Goal: Transaction & Acquisition: Book appointment/travel/reservation

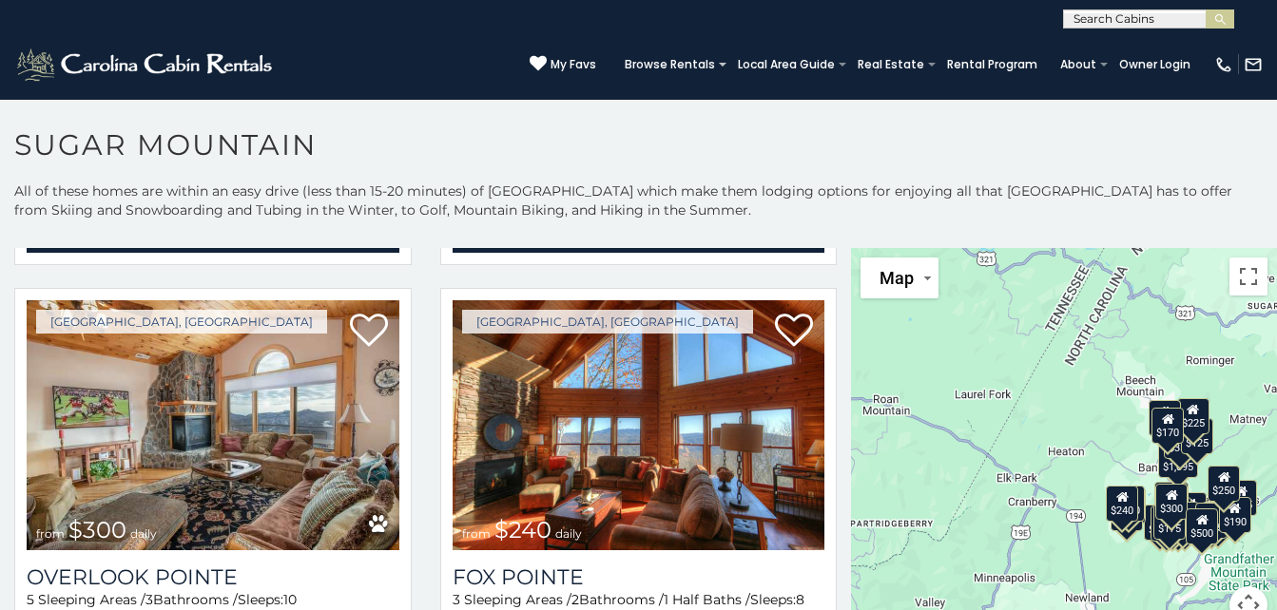
scroll to position [5579, 0]
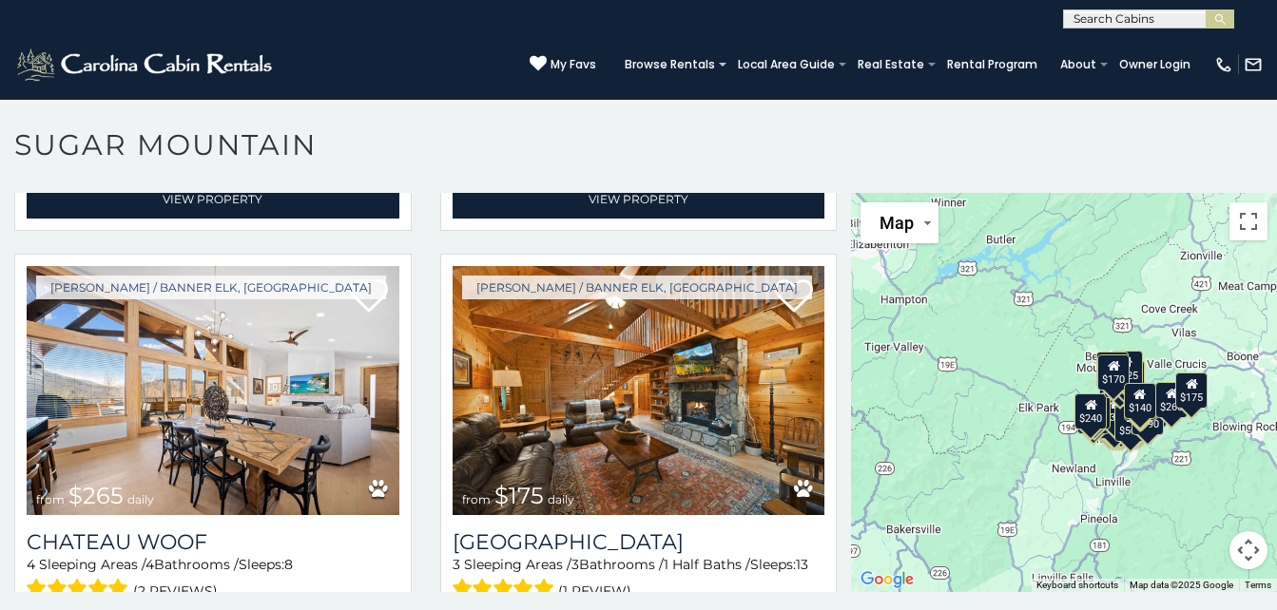
scroll to position [10, 0]
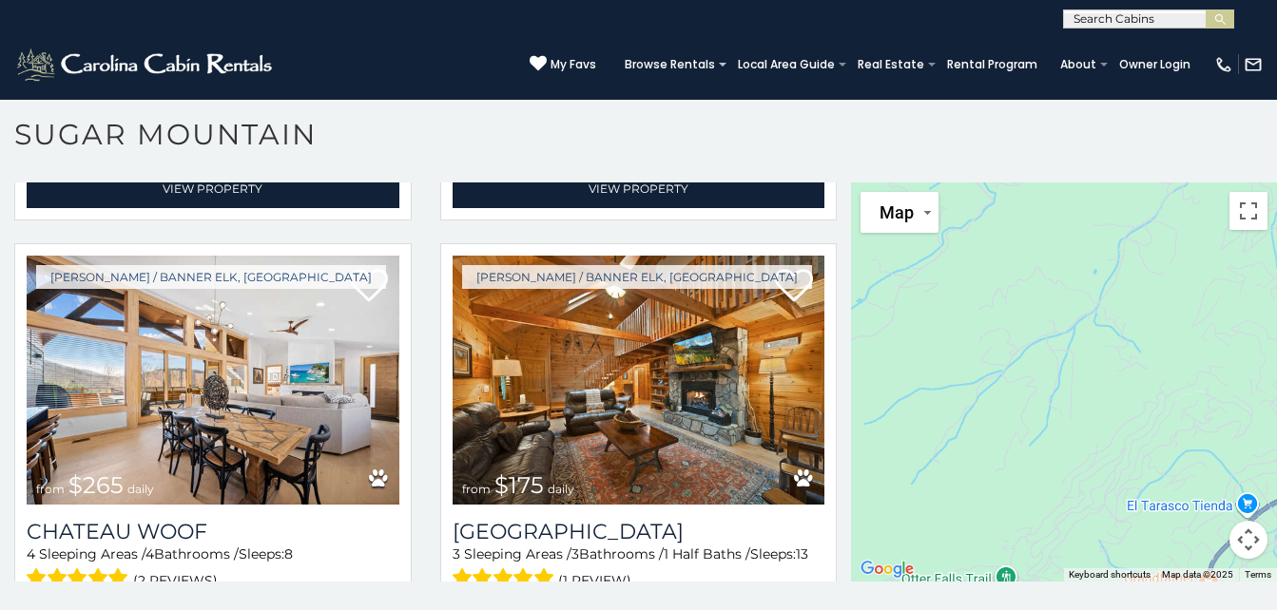
click at [1020, 380] on div "$375 $350 $350 $200 $375 $195 $265 $190 $175 $155 $290 $345 $175 $1,095 $195 $2…" at bounding box center [1064, 382] width 426 height 399
click at [1033, 376] on div "$375 $350 $350 $200 $375 $195 $265 $190 $175 $155 $290 $345 $175 $1,095 $195 $2…" at bounding box center [1064, 382] width 426 height 399
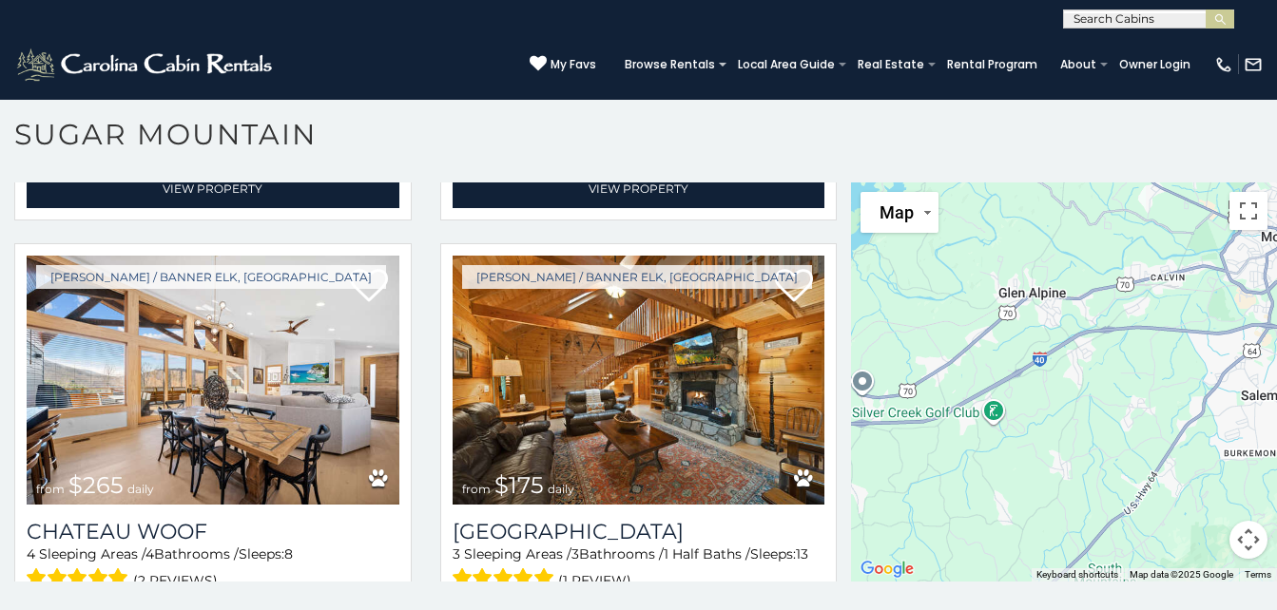
click at [1150, 520] on div "$375 $350 $350 $200 $375 $195 $265 $190 $175 $155 $290 $345 $175 $1,095 $195 $2…" at bounding box center [1064, 382] width 426 height 399
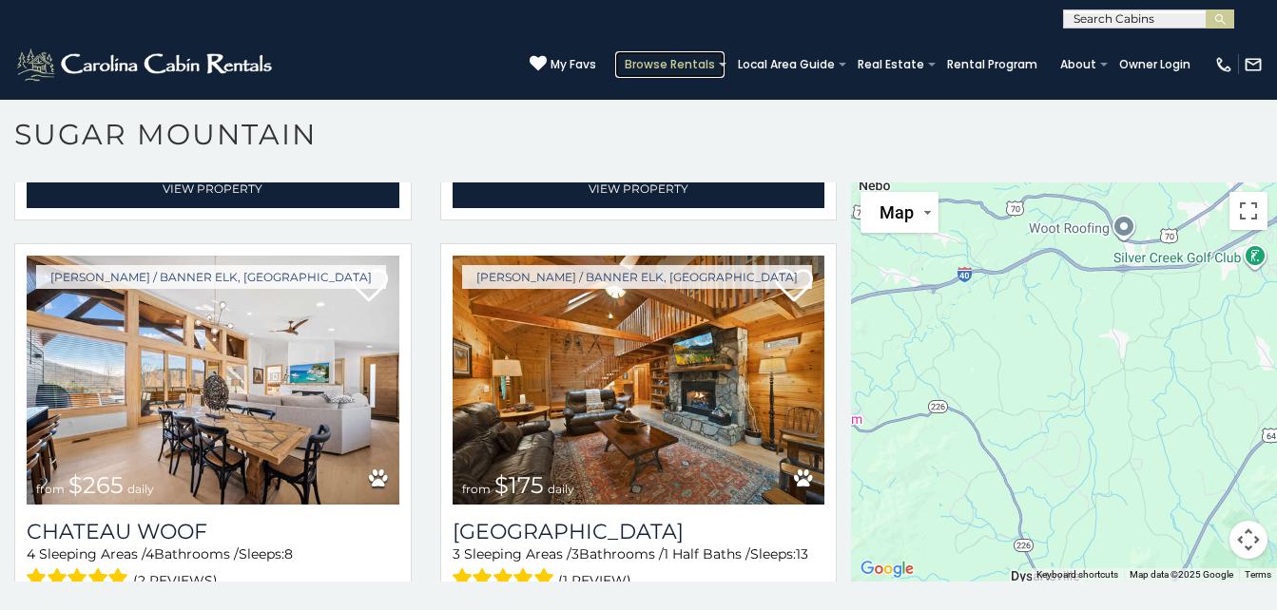
click at [615, 65] on link "Browse Rentals" at bounding box center [669, 64] width 109 height 27
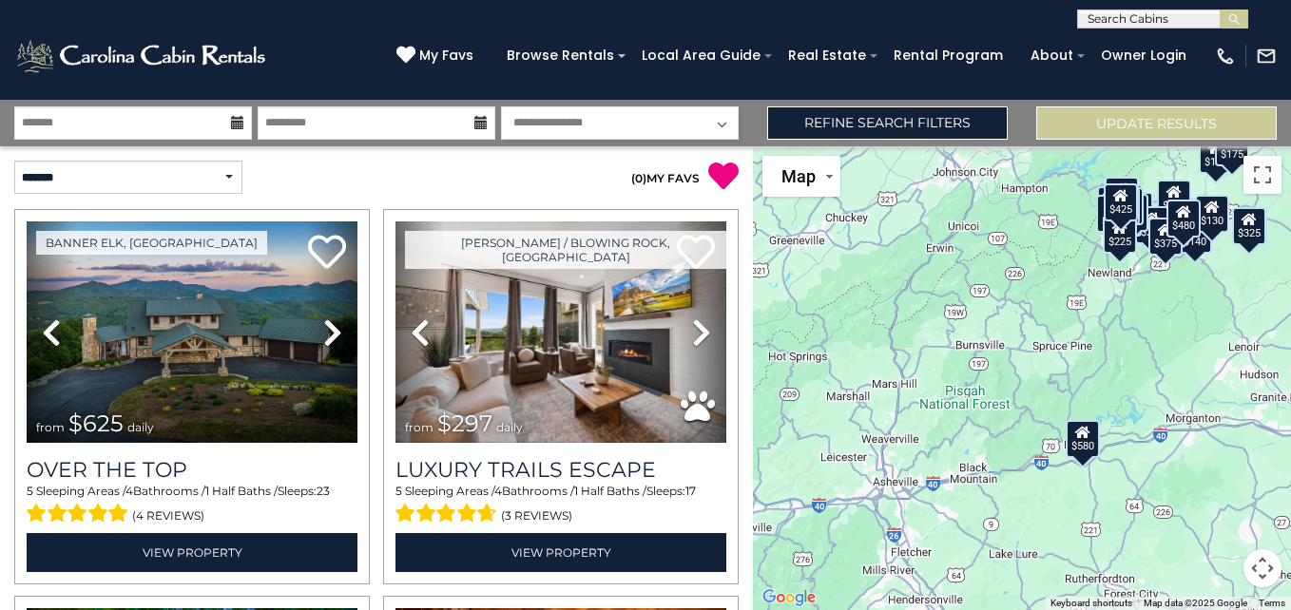
click at [1070, 492] on div "$625 $297 $175 $165 $300 $580 $290 $424 $395 $270 $185 $265 $230 $550 $349 $230…" at bounding box center [1022, 378] width 538 height 464
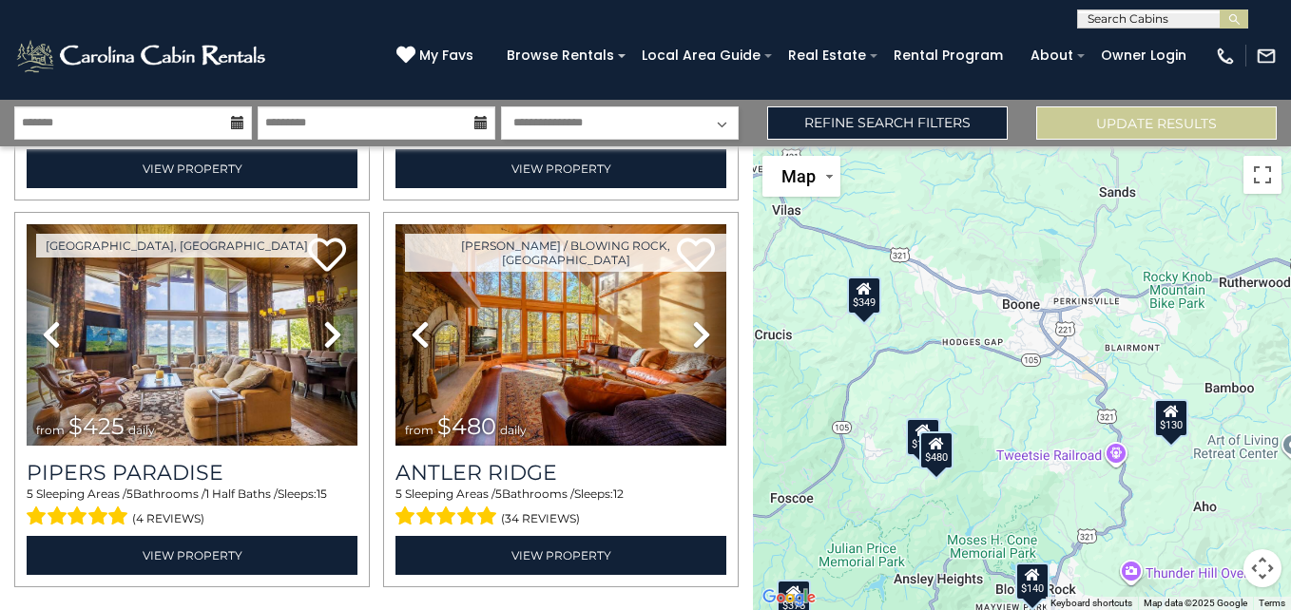
scroll to position [5467, 0]
